Goal: Register for event/course

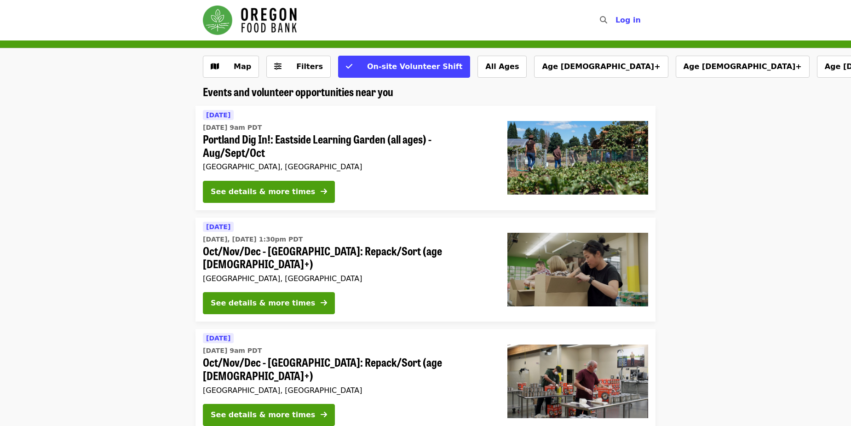
click at [361, 292] on div "See details & more times" at bounding box center [348, 305] width 290 height 26
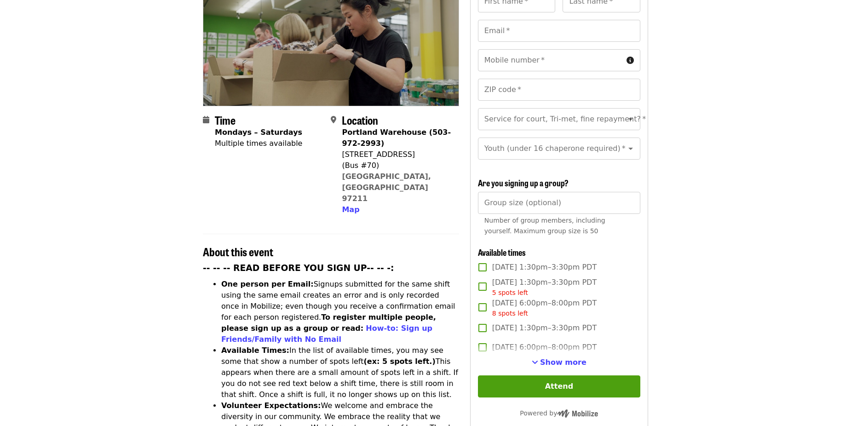
scroll to position [230, 0]
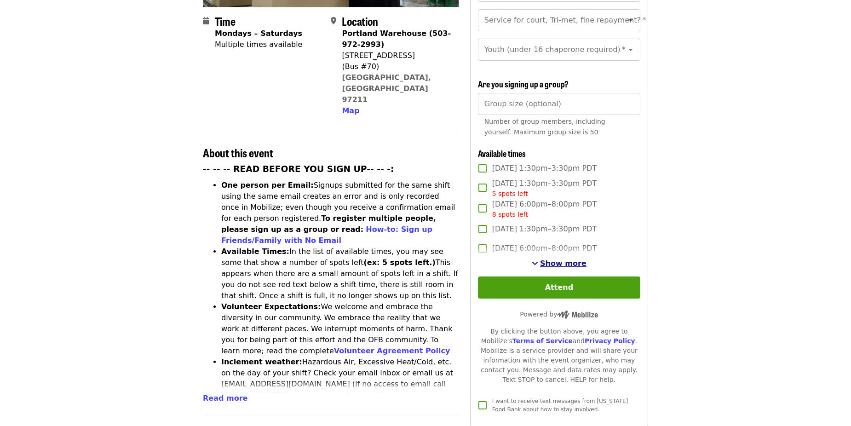
click at [560, 259] on span "Show more" at bounding box center [563, 263] width 46 height 9
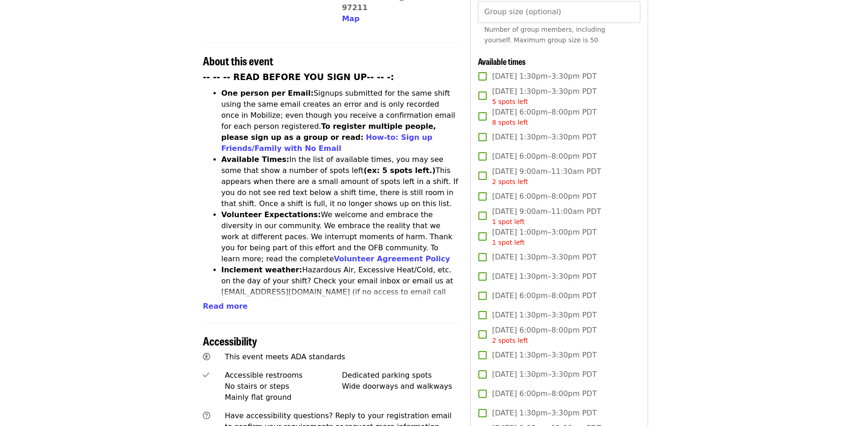
scroll to position [92, 0]
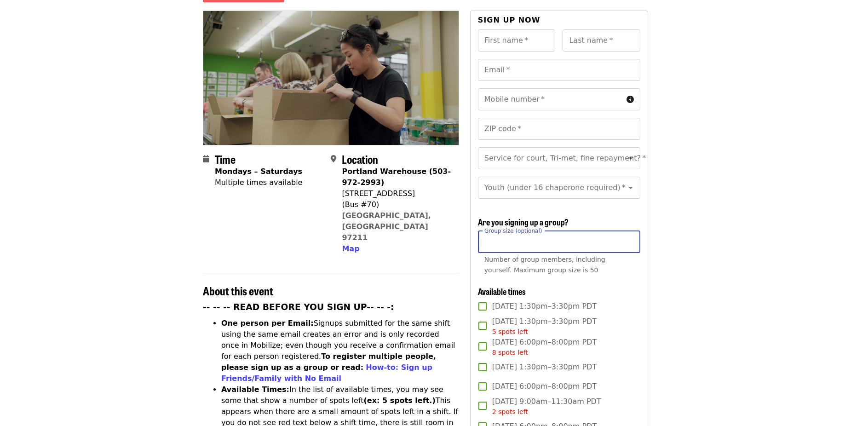
click at [518, 238] on input "Group size (optional)" at bounding box center [559, 242] width 162 height 22
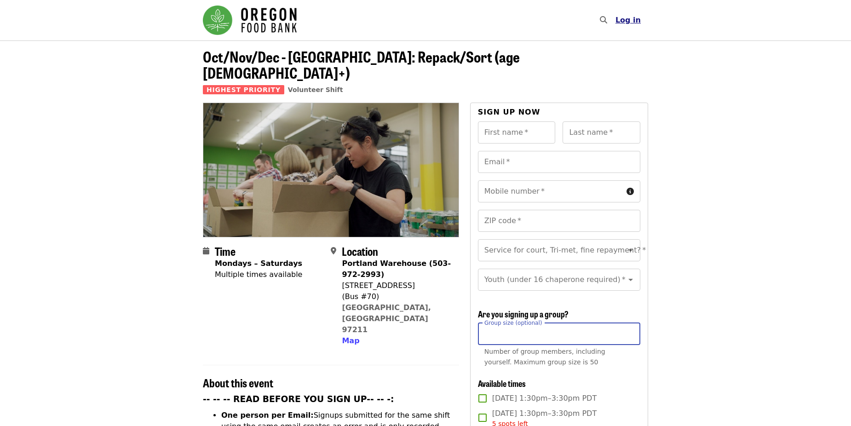
type input "*"
click at [646, 22] on button "Log in" at bounding box center [628, 20] width 40 height 18
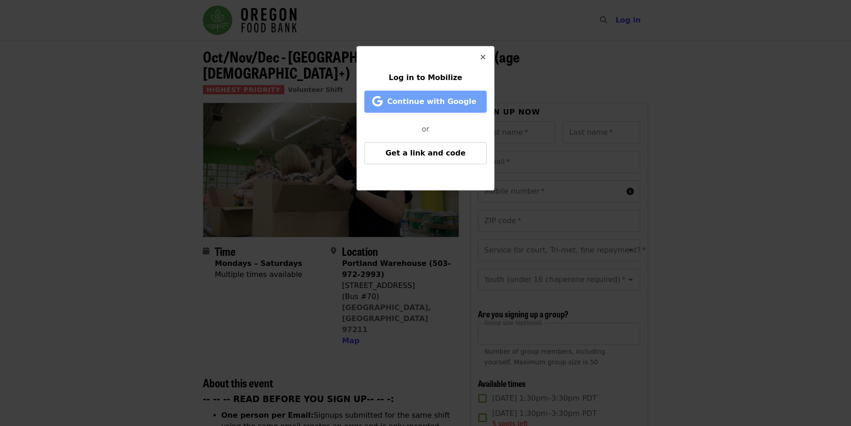
click at [420, 104] on span "Continue with Google" at bounding box center [431, 101] width 89 height 9
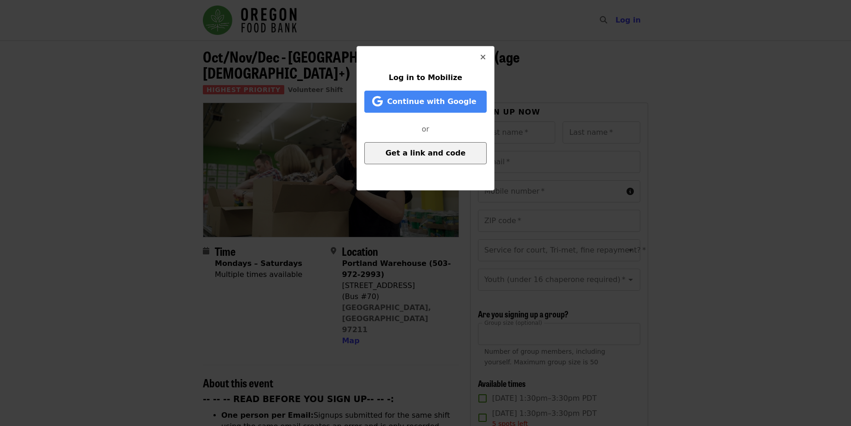
click at [425, 150] on span "Get a link and code" at bounding box center [425, 153] width 80 height 9
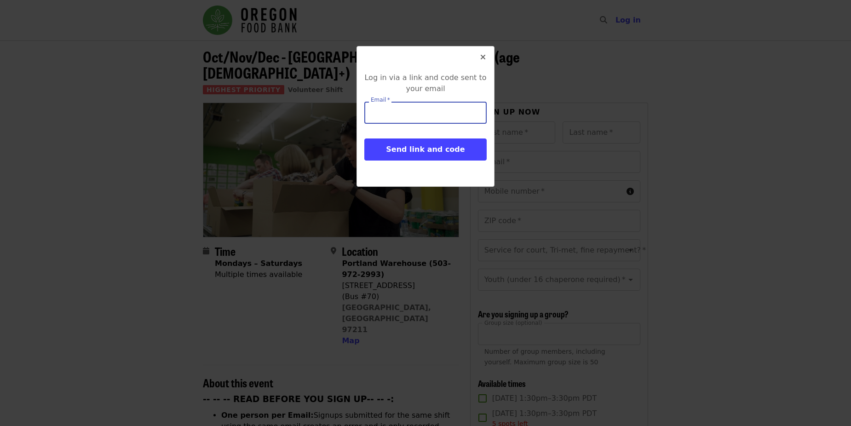
click at [410, 117] on input "Email   *" at bounding box center [425, 113] width 122 height 22
type input "**********"
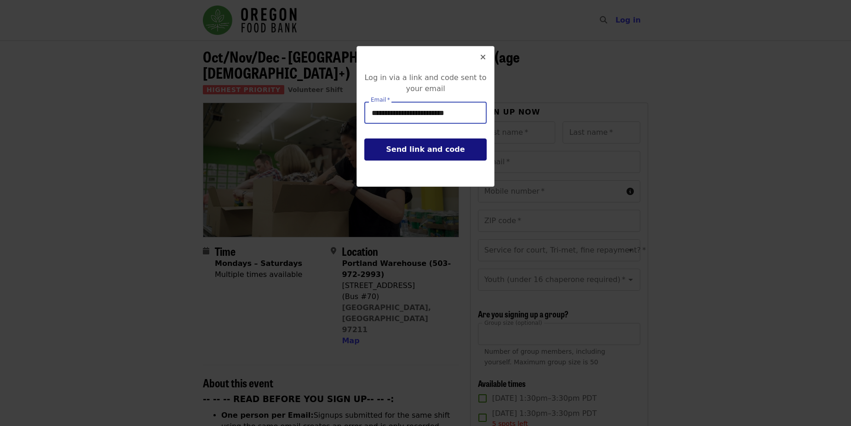
click at [436, 147] on span "Send link and code" at bounding box center [425, 149] width 79 height 9
